Goal: Check status: Check status

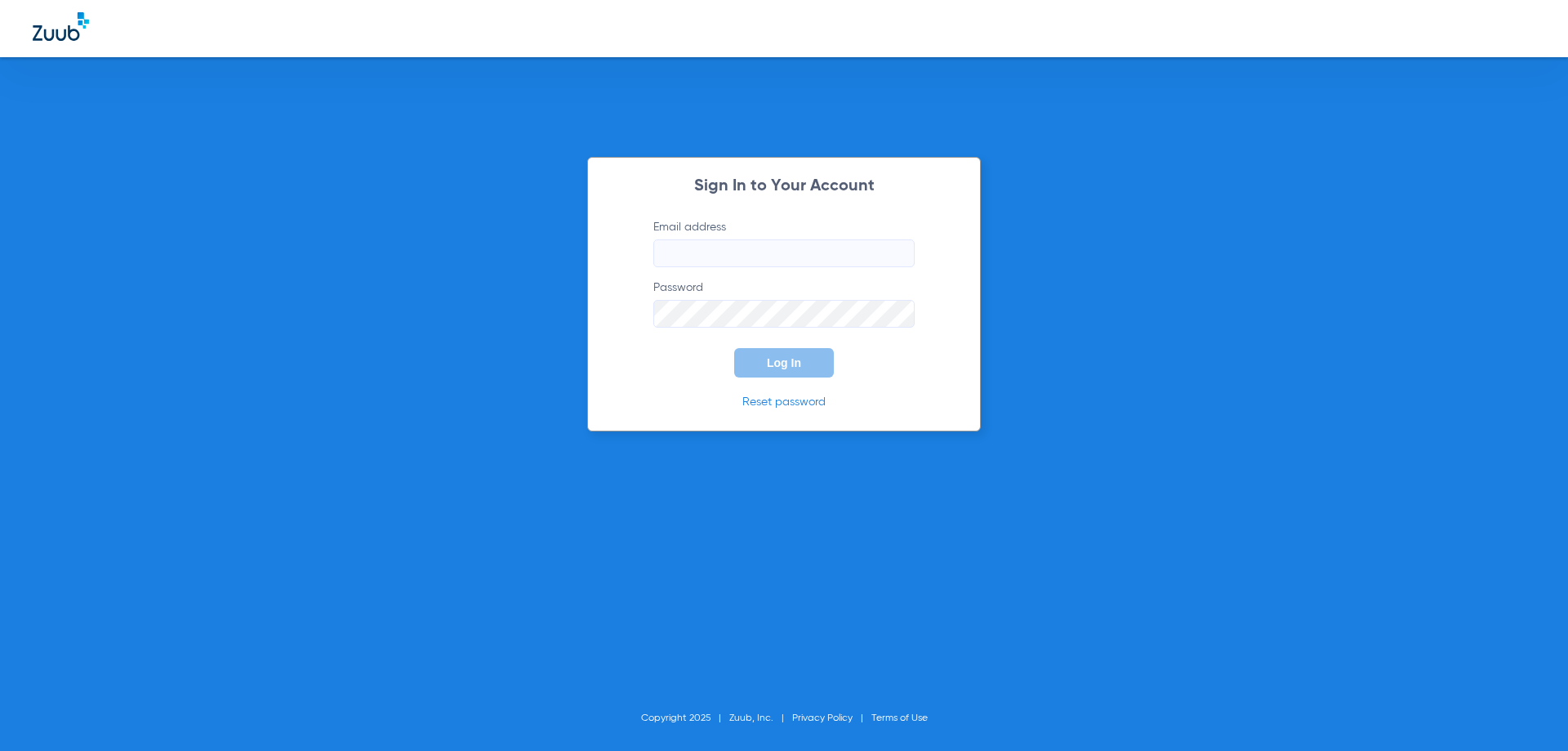
type input "[EMAIL_ADDRESS][DOMAIN_NAME]"
click at [770, 369] on button "Log In" at bounding box center [784, 363] width 99 height 29
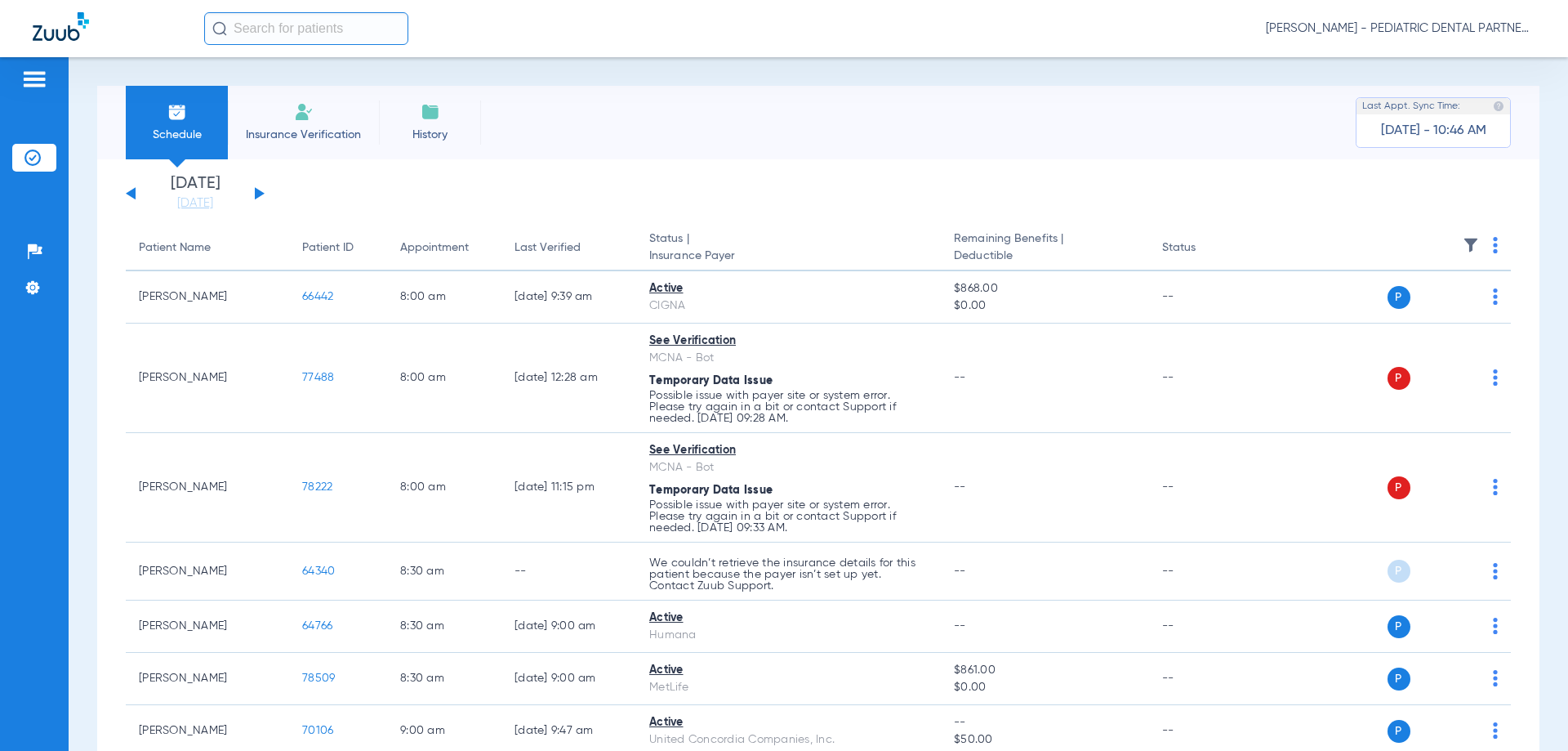
click at [132, 192] on button at bounding box center [130, 192] width 10 height 12
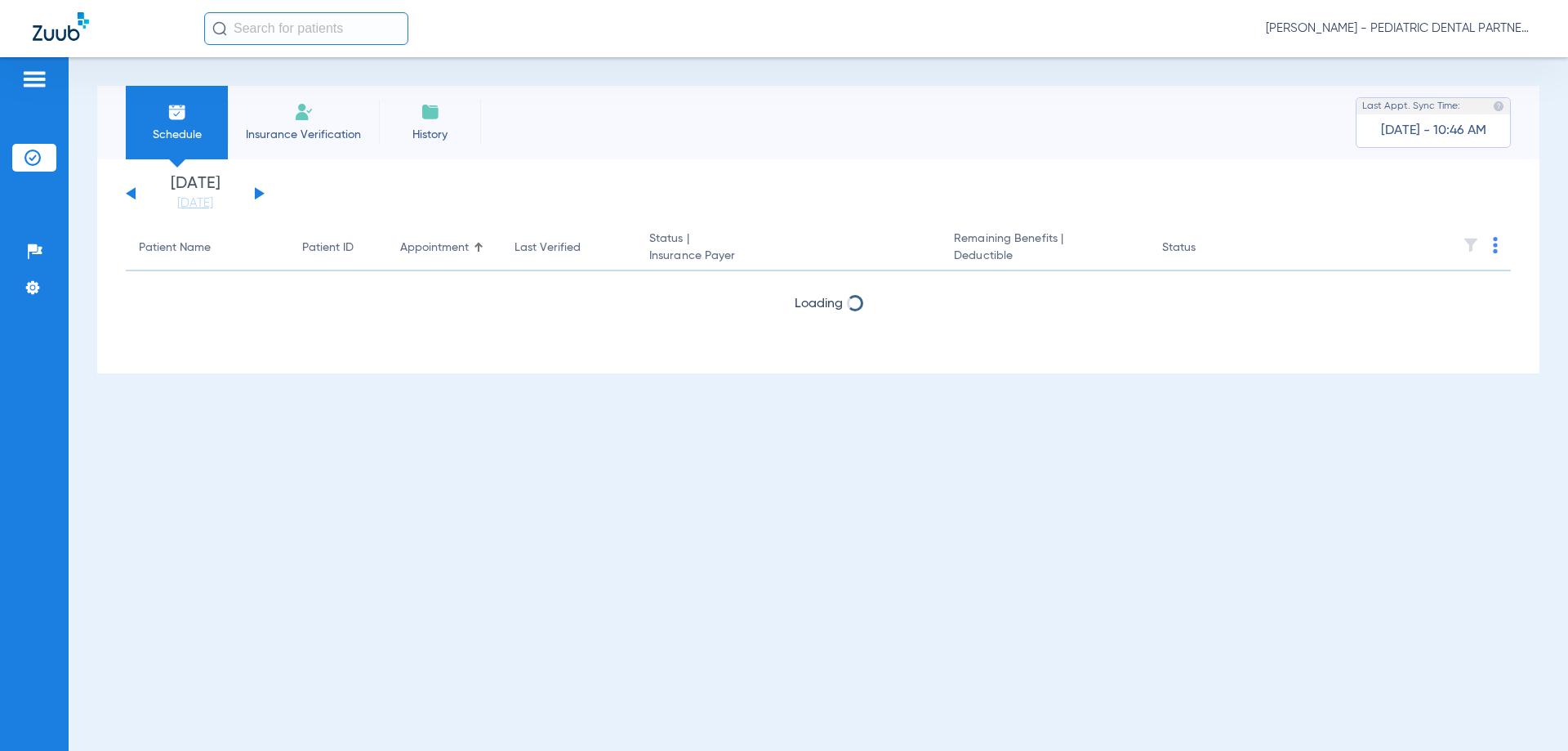
click at [132, 192] on button at bounding box center [130, 192] width 10 height 12
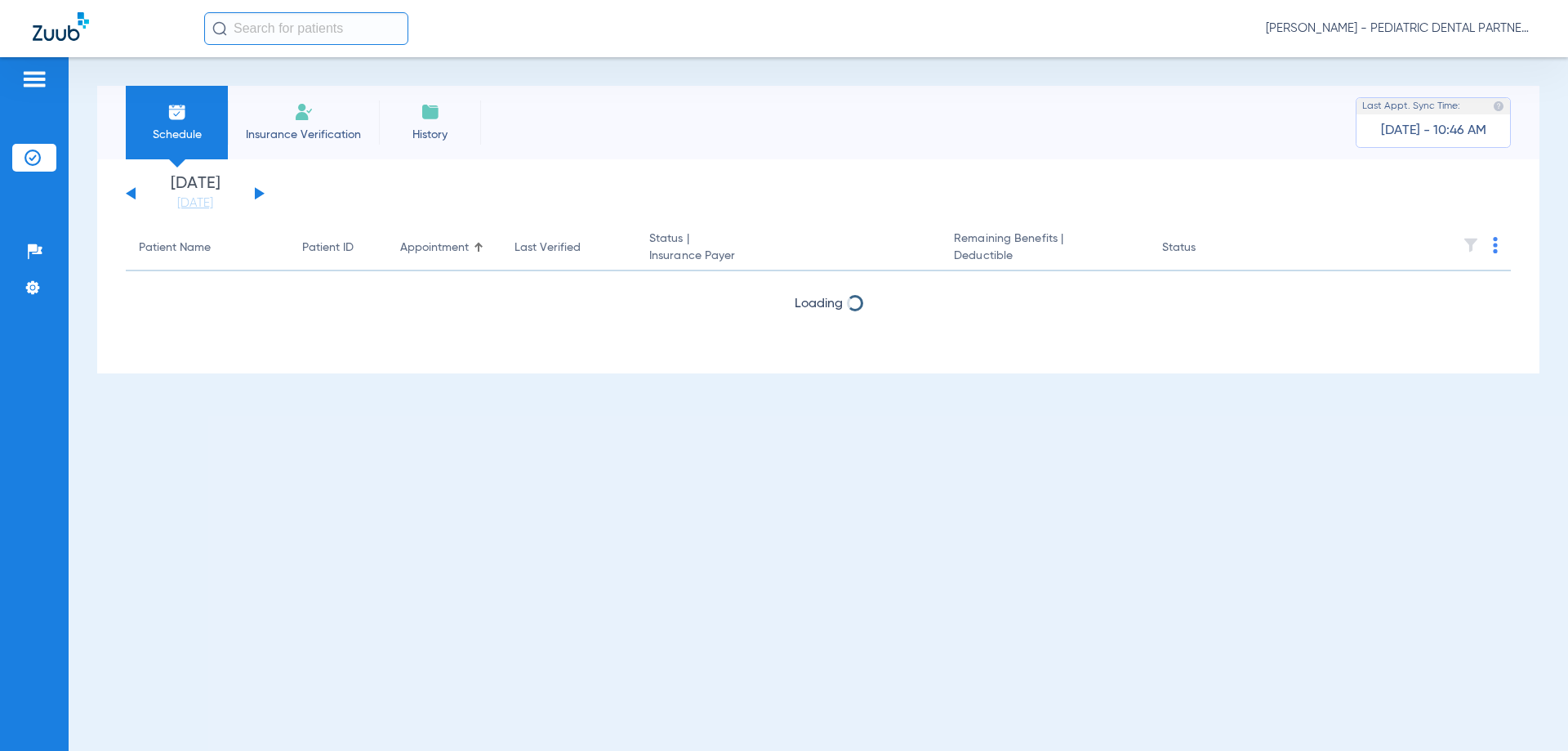
click at [132, 192] on button at bounding box center [130, 192] width 10 height 12
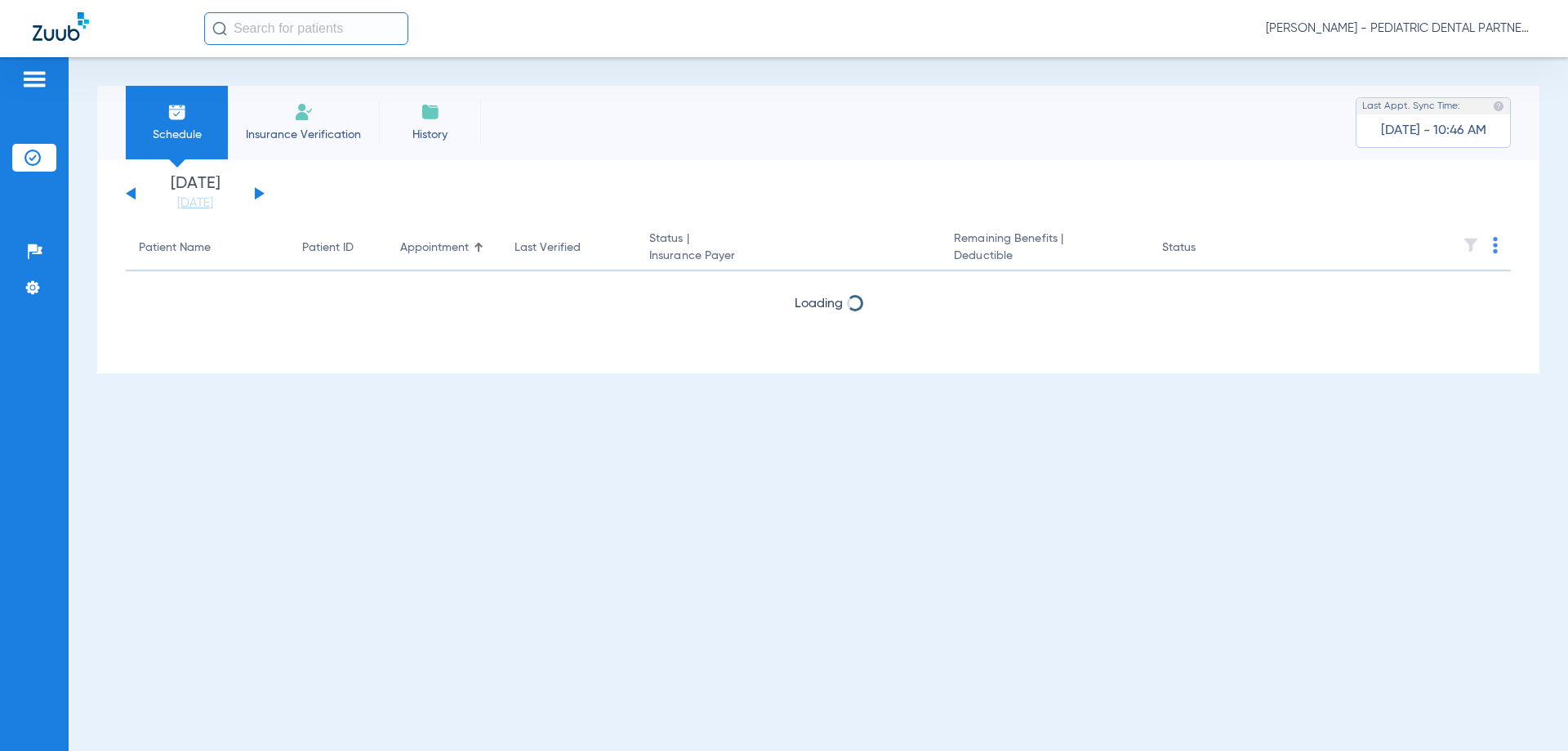
click at [132, 192] on button at bounding box center [130, 192] width 10 height 12
click at [255, 197] on button at bounding box center [260, 192] width 10 height 12
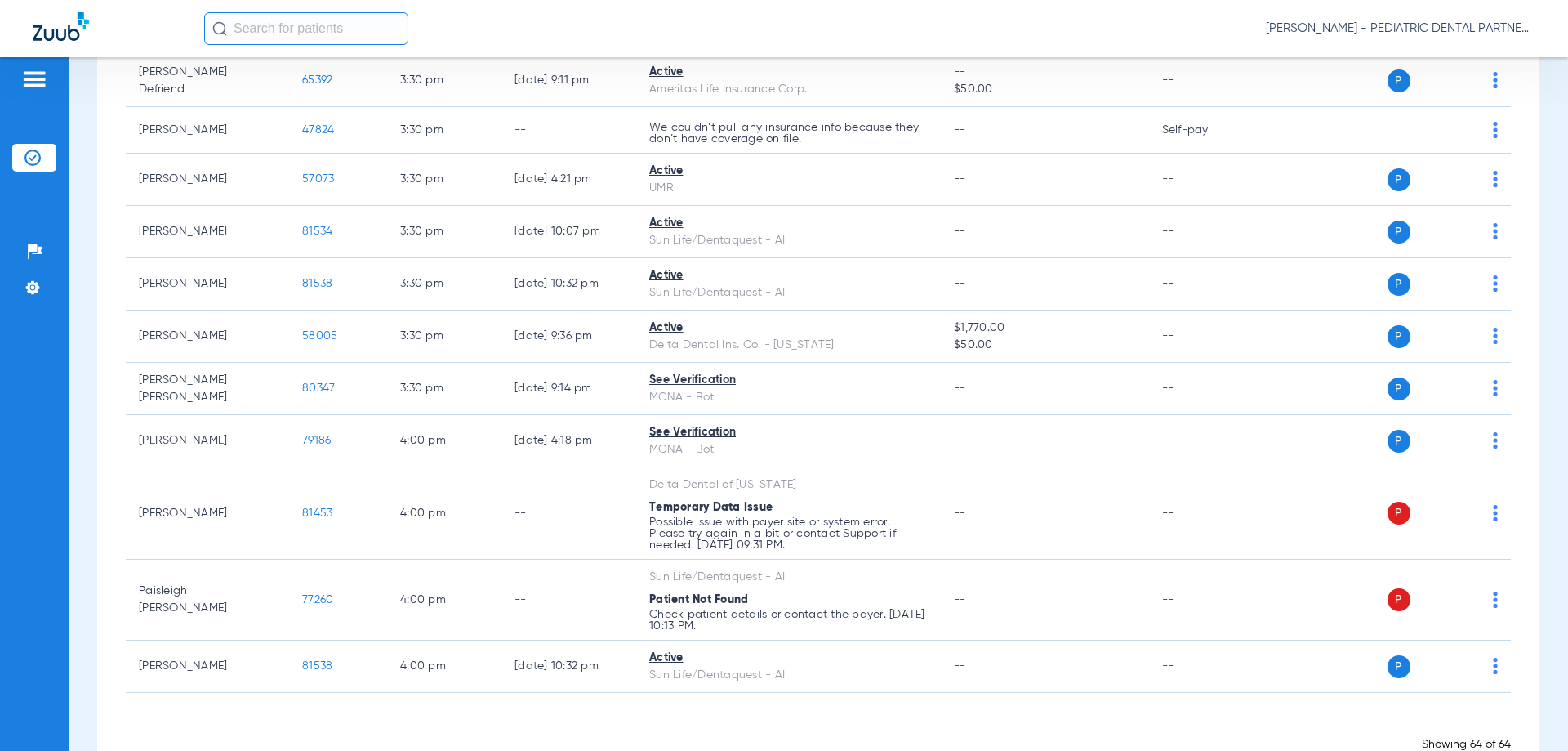
scroll to position [3186, 0]
